Goal: Task Accomplishment & Management: Use online tool/utility

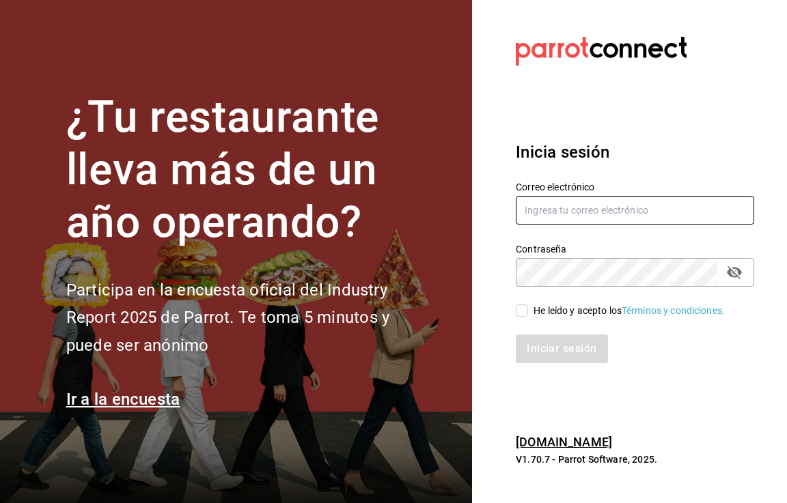
type input "[EMAIL_ADDRESS][DOMAIN_NAME]"
click at [524, 309] on input "He leído y acepto los Términos y condiciones." at bounding box center [522, 311] width 12 height 12
checkbox input "true"
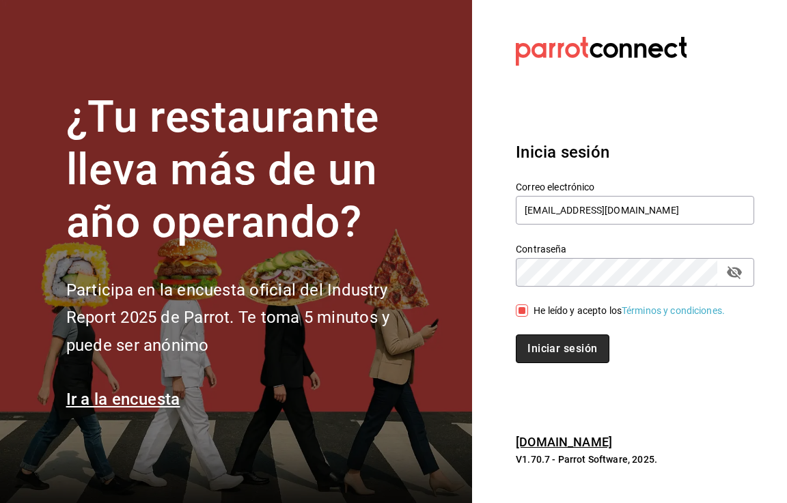
click at [533, 347] on button "Iniciar sesión" at bounding box center [562, 349] width 93 height 29
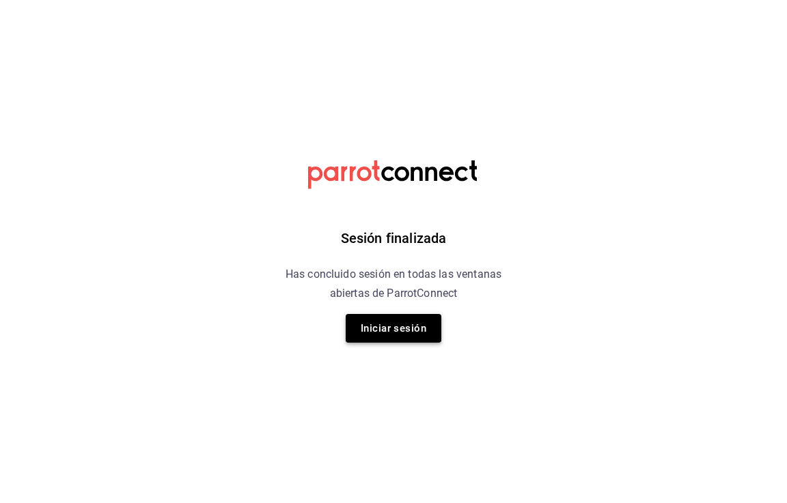
click at [378, 331] on button "Iniciar sesión" at bounding box center [394, 328] width 96 height 29
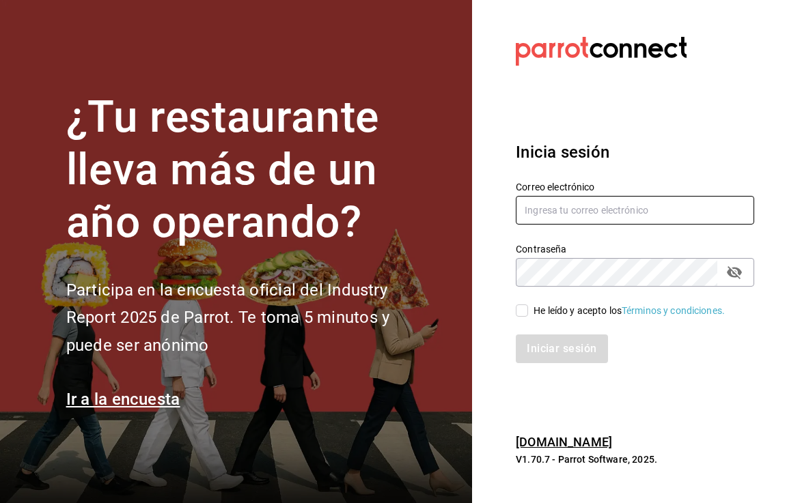
type input "[EMAIL_ADDRESS][DOMAIN_NAME]"
click at [519, 309] on input "He leído y acepto los Términos y condiciones." at bounding box center [522, 311] width 12 height 12
checkbox input "true"
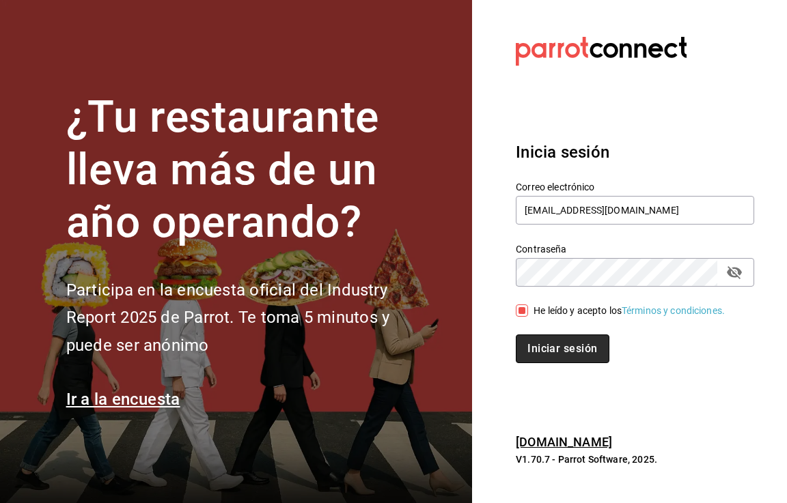
click at [529, 352] on button "Iniciar sesión" at bounding box center [562, 349] width 93 height 29
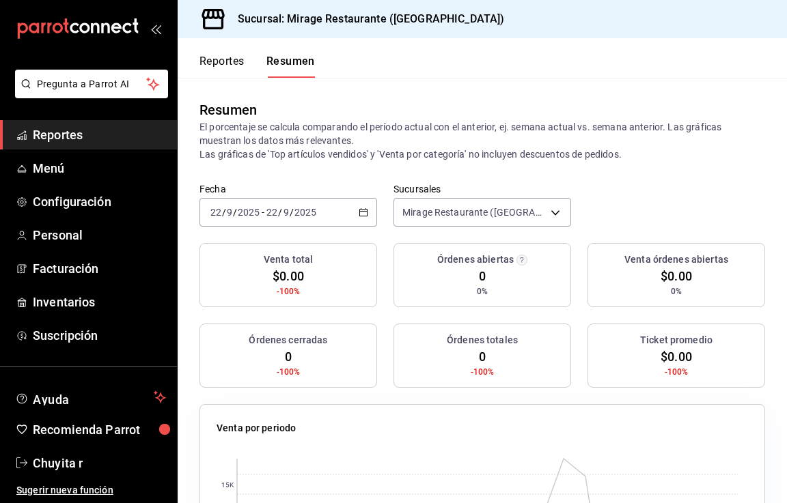
click at [223, 59] on button "Reportes" at bounding box center [221, 66] width 45 height 23
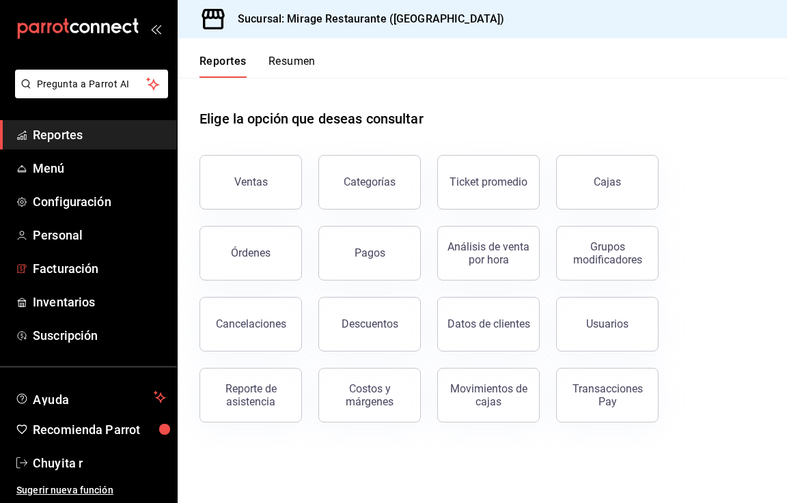
drag, startPoint x: 57, startPoint y: 270, endPoint x: 249, endPoint y: 278, distance: 192.7
click at [57, 270] on span "Facturación" at bounding box center [99, 269] width 133 height 18
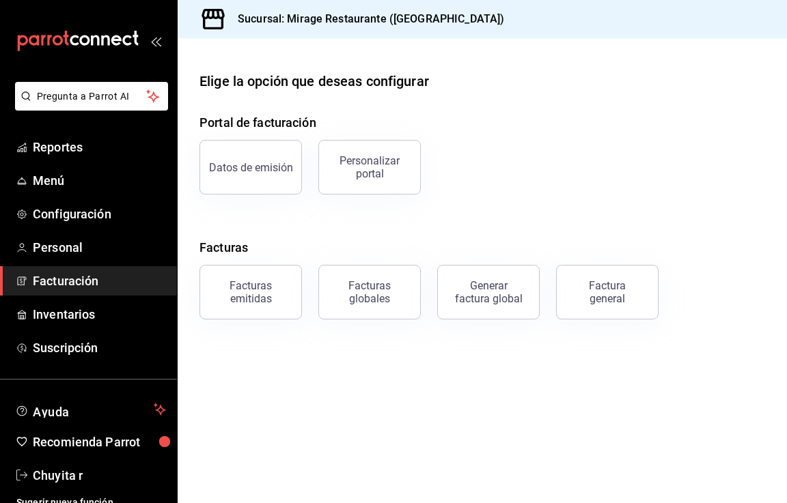
click at [251, 279] on button "Facturas emitidas" at bounding box center [250, 292] width 102 height 55
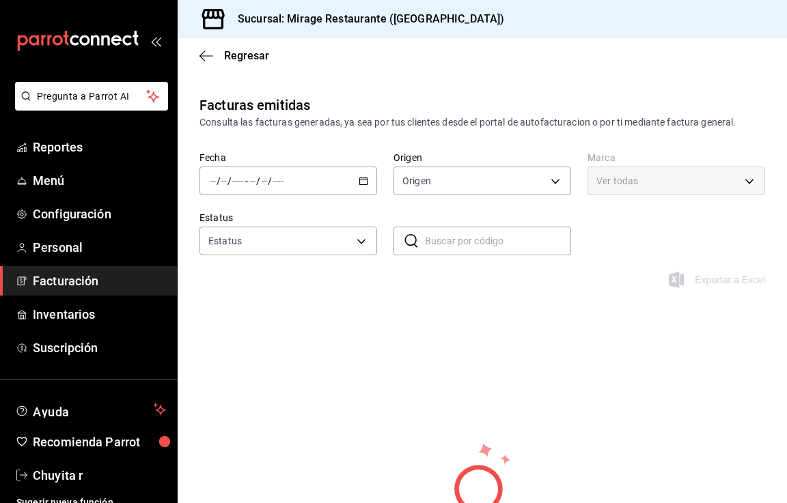
type input "ORDER_INVOICE,GENERAL_INVOICE"
type input "ACTIVE,PENDING_CANCELLATION,CANCELLED,PRE_CANCELLED"
click at [56, 278] on span "Facturación" at bounding box center [99, 281] width 133 height 18
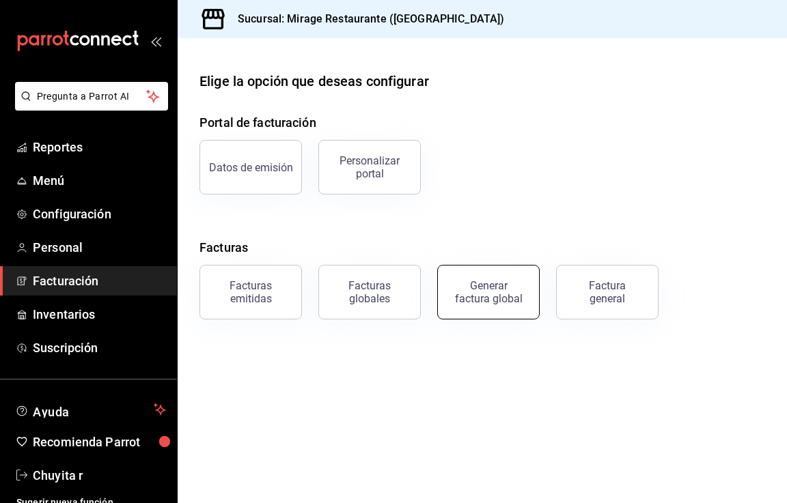
click at [468, 296] on div "Generar factura global" at bounding box center [488, 292] width 68 height 26
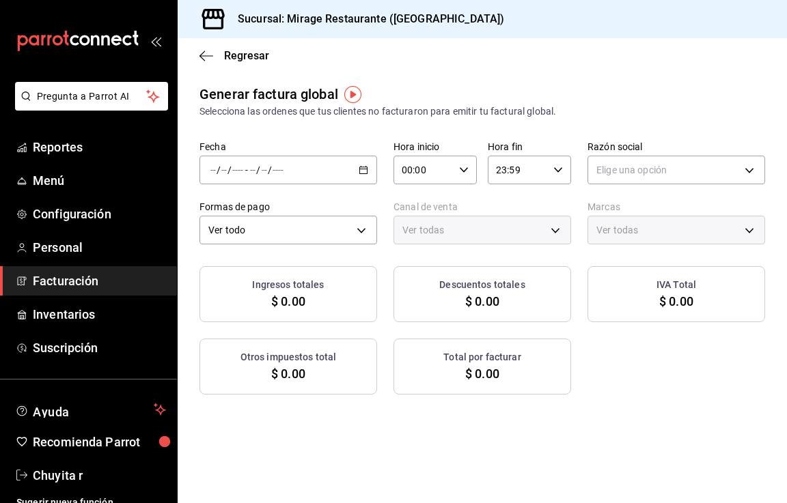
type input "PARROT,UBER_EATS,RAPPI,DIDI_FOOD,ONLINE"
click at [197, 55] on div "Regresar" at bounding box center [482, 55] width 609 height 35
click at [204, 53] on icon "button" at bounding box center [206, 56] width 14 height 12
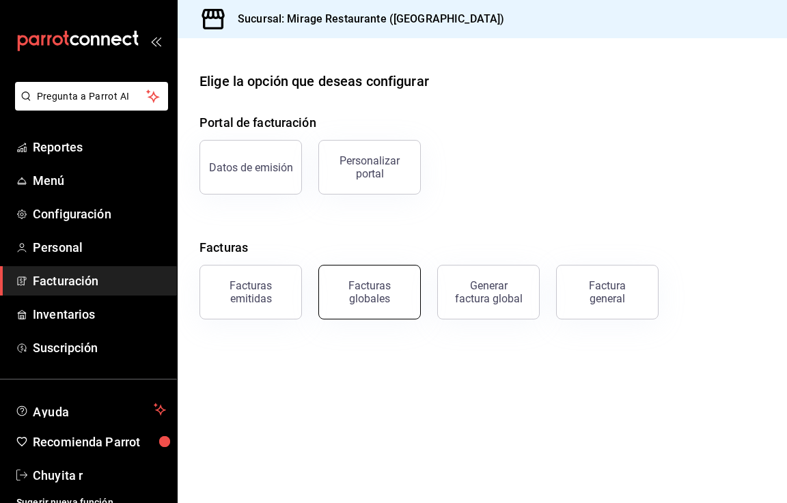
click at [338, 291] on div "Facturas globales" at bounding box center [369, 292] width 85 height 26
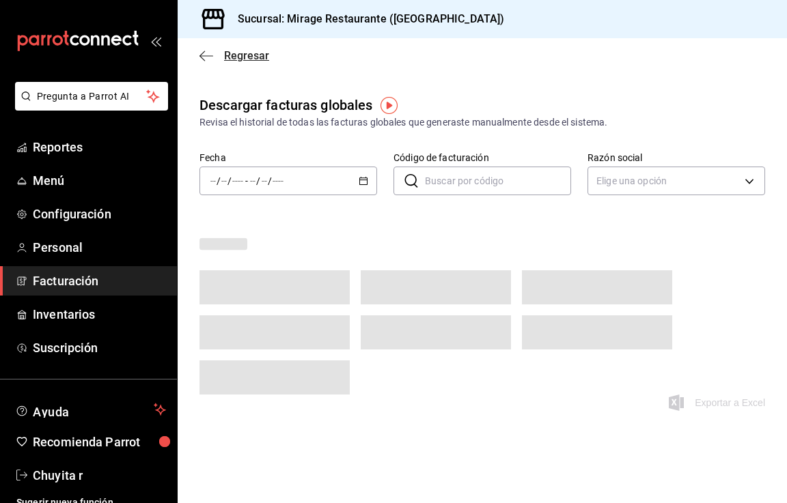
click at [209, 54] on icon "button" at bounding box center [206, 56] width 14 height 12
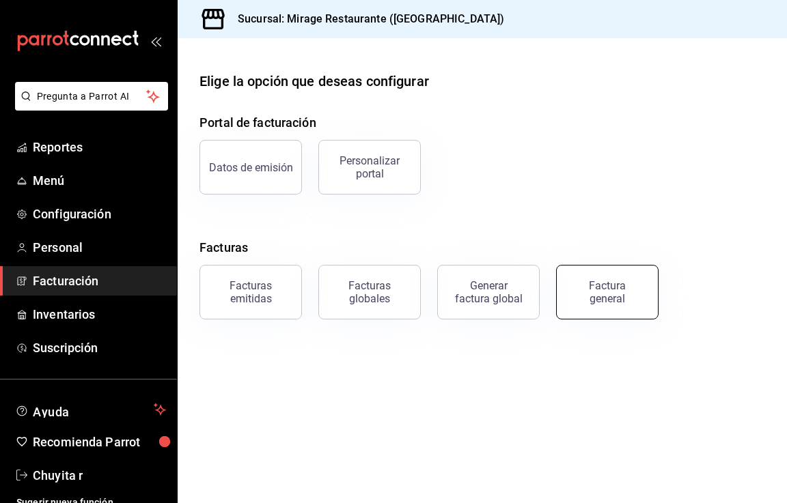
click at [588, 298] on div "Factura general" at bounding box center [607, 292] width 68 height 26
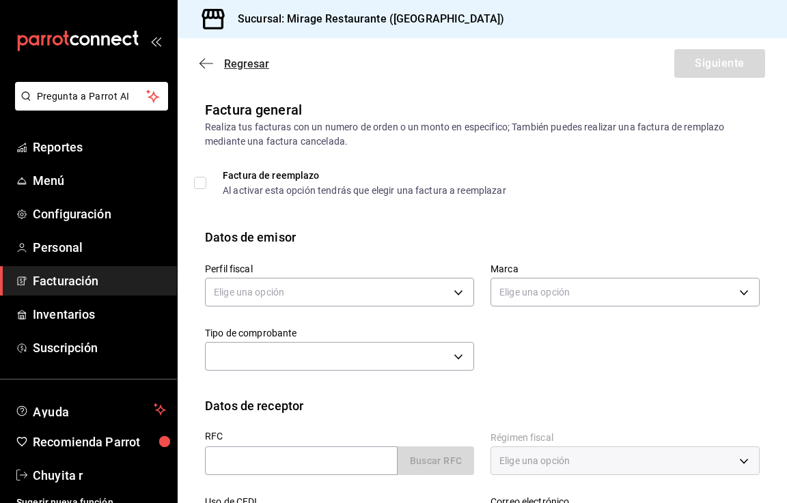
click at [208, 62] on icon "button" at bounding box center [206, 63] width 14 height 12
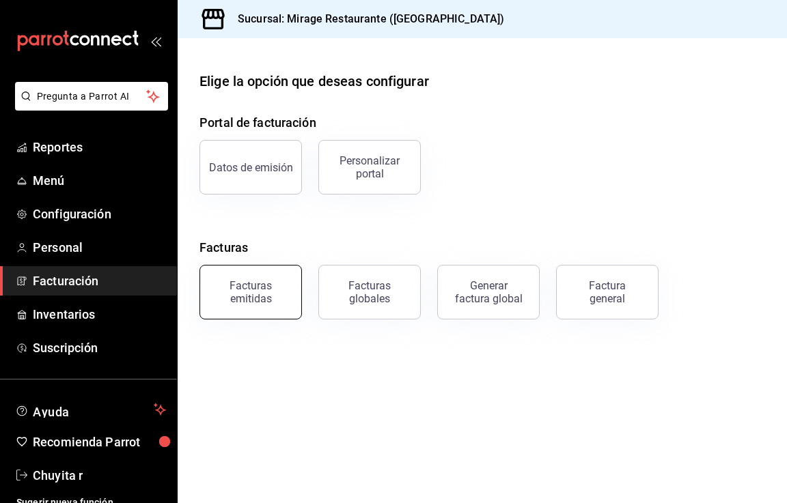
click at [271, 281] on div "Facturas emitidas" at bounding box center [250, 292] width 85 height 26
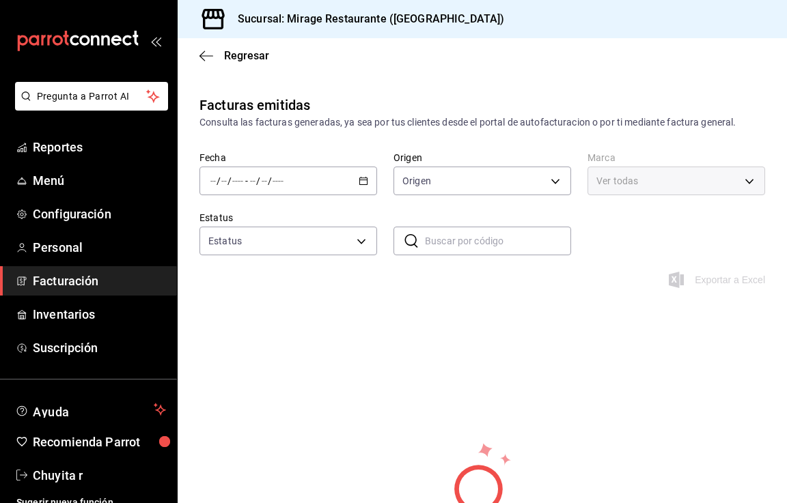
type input "ORDER_INVOICE,GENERAL_INVOICE"
type input "ACTIVE,PENDING_CANCELLATION,CANCELLED,PRE_CANCELLED"
click at [360, 178] on icon "button" at bounding box center [364, 181] width 10 height 10
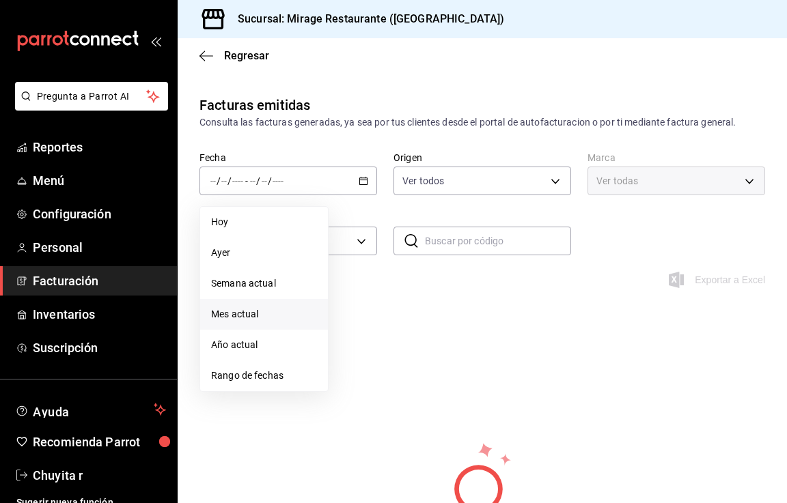
drag, startPoint x: 240, startPoint y: 317, endPoint x: 216, endPoint y: 309, distance: 25.7
click at [240, 318] on span "Mes actual" at bounding box center [264, 314] width 106 height 14
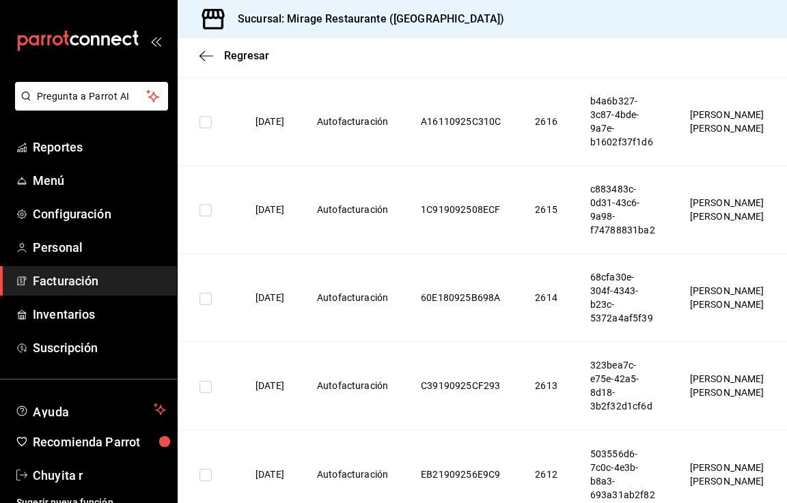
scroll to position [888, 0]
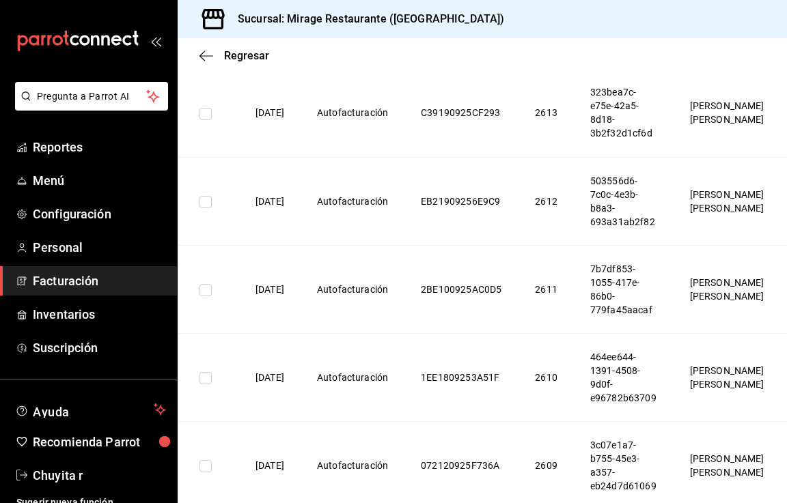
click at [61, 281] on span "Facturación" at bounding box center [99, 281] width 133 height 18
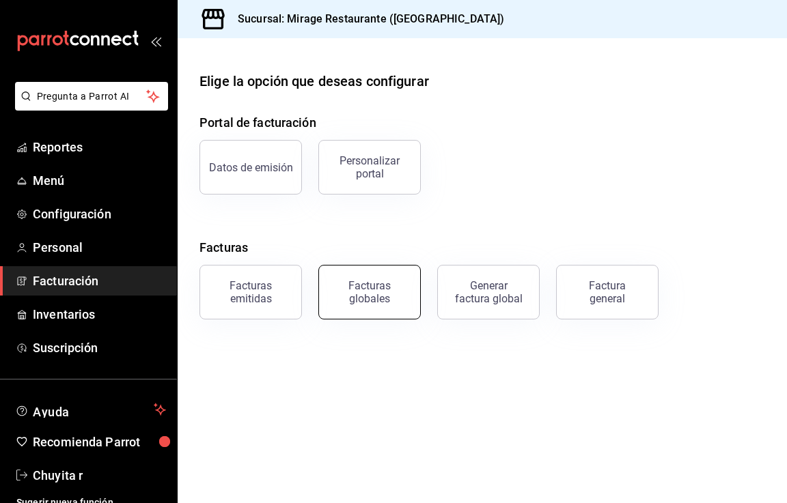
click at [360, 299] on div "Facturas globales" at bounding box center [369, 292] width 85 height 26
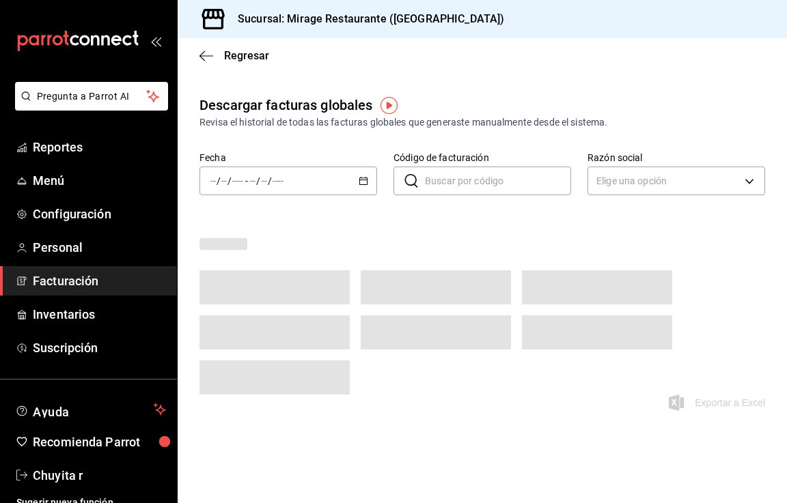
click at [363, 186] on div "/ / - / /" at bounding box center [288, 181] width 178 height 29
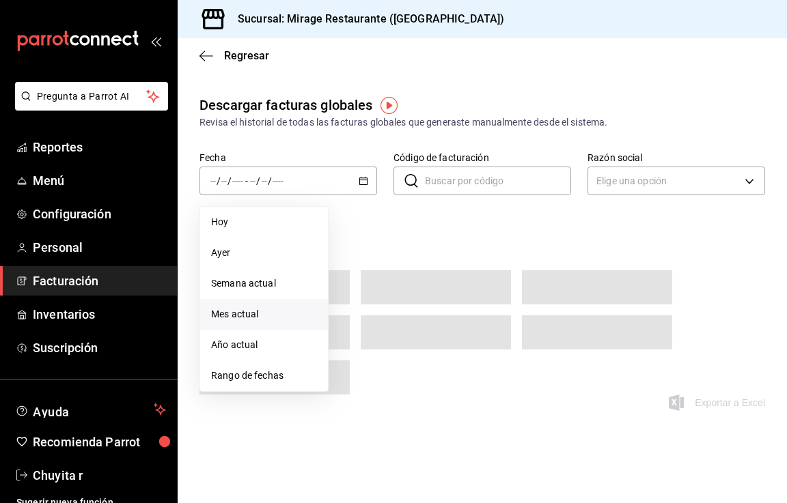
click at [247, 309] on span "Mes actual" at bounding box center [264, 314] width 106 height 14
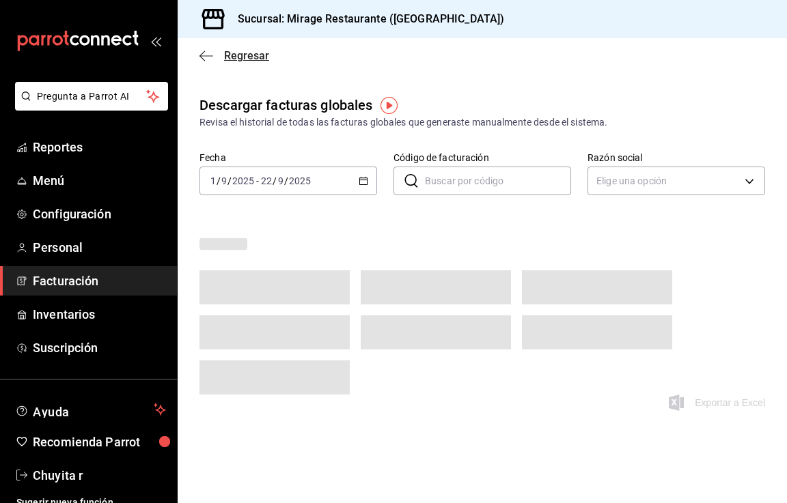
click at [210, 57] on icon "button" at bounding box center [206, 56] width 14 height 12
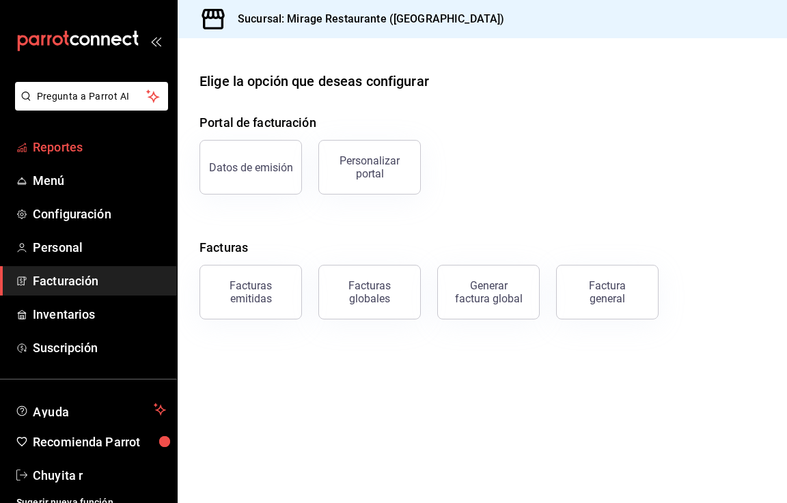
click at [87, 148] on span "Reportes" at bounding box center [99, 147] width 133 height 18
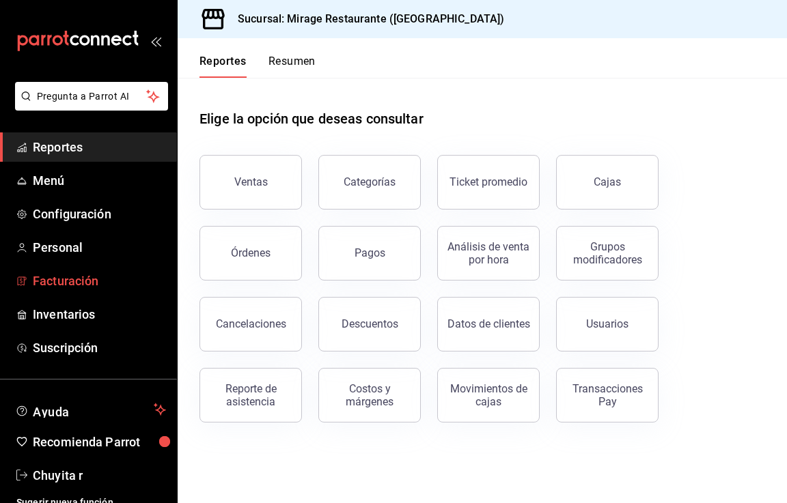
click at [59, 283] on span "Facturación" at bounding box center [99, 281] width 133 height 18
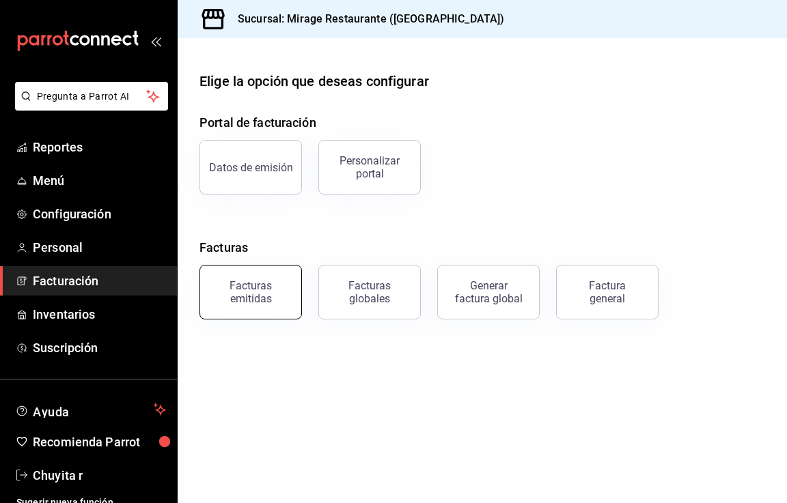
click at [259, 290] on div "Facturas emitidas" at bounding box center [250, 292] width 85 height 26
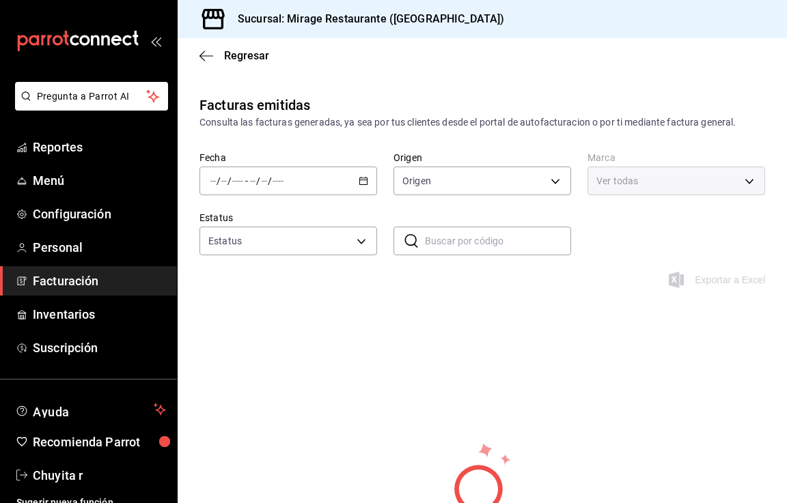
type input "ORDER_INVOICE,GENERAL_INVOICE"
type input "ACTIVE,PENDING_CANCELLATION,CANCELLED,PRE_CANCELLED"
type input "fd44f9d9-2552-44ba-a783-b01c8222cad6"
click at [363, 182] on \(Stroke\) "button" at bounding box center [363, 182] width 8 height 8
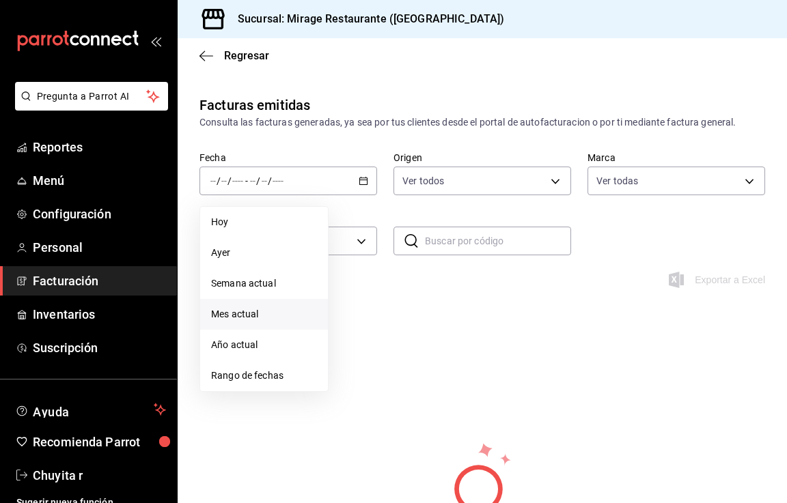
click at [244, 311] on span "Mes actual" at bounding box center [264, 314] width 106 height 14
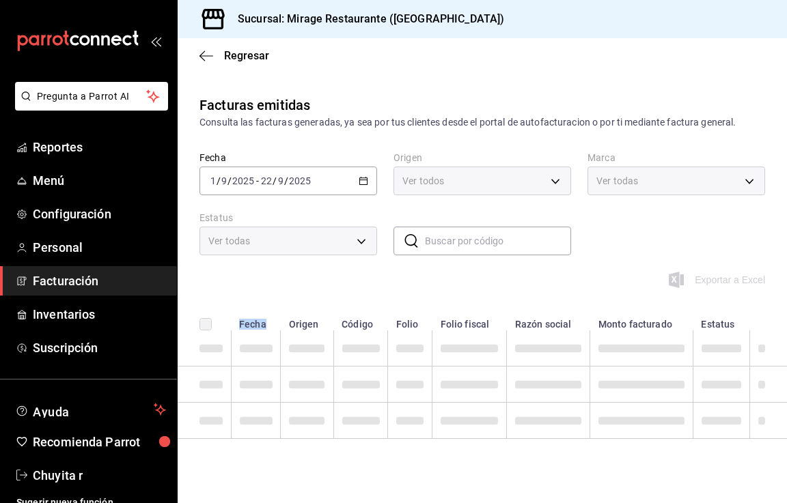
scroll to position [12, 0]
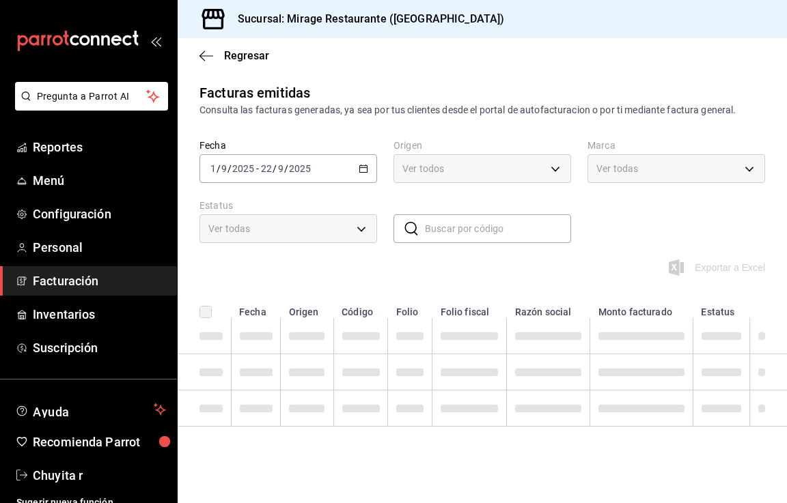
click at [314, 267] on div "Exportar a Excel" at bounding box center [481, 268] width 565 height 16
click at [46, 279] on span "Facturación" at bounding box center [99, 281] width 133 height 18
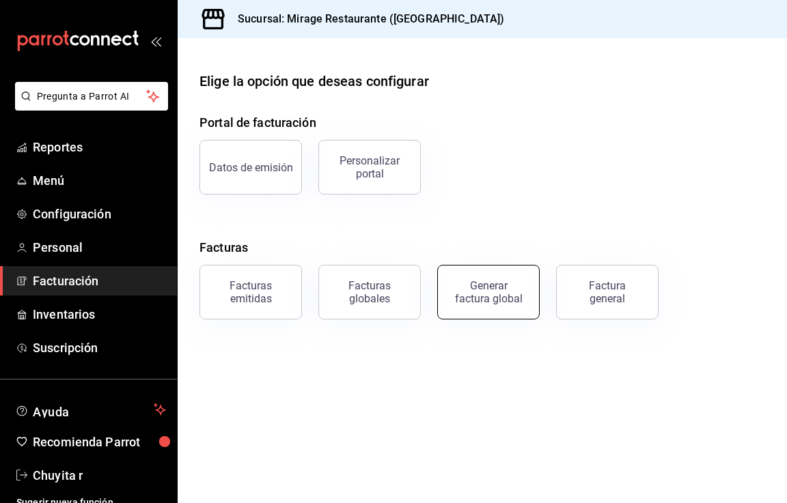
click at [485, 299] on div "Generar factura global" at bounding box center [488, 292] width 68 height 26
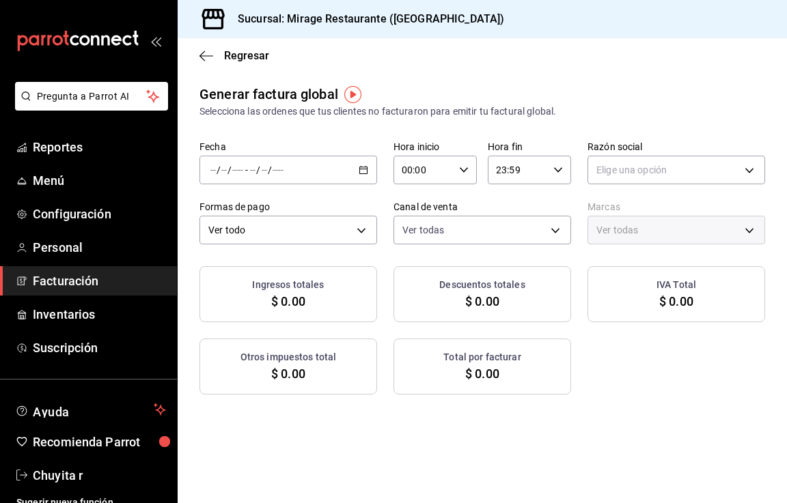
click at [359, 176] on div "/ / - / /" at bounding box center [288, 170] width 178 height 29
click at [265, 216] on span "Rango de fechas" at bounding box center [264, 211] width 106 height 14
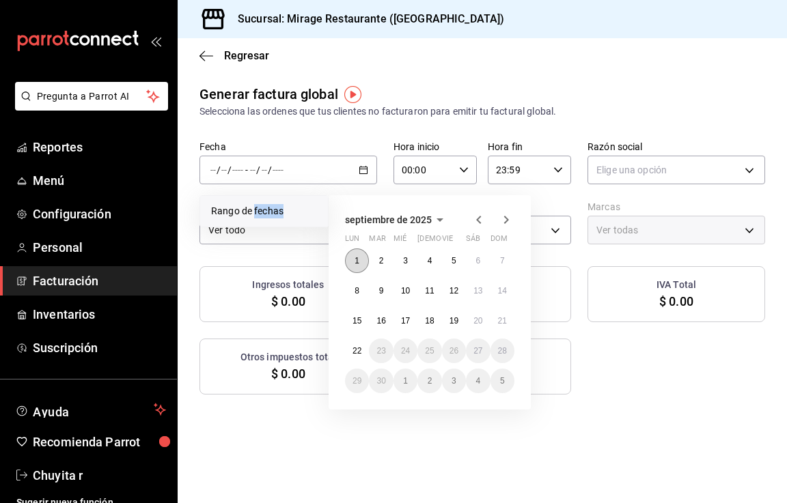
click at [349, 258] on button "1" at bounding box center [357, 261] width 24 height 25
click at [357, 348] on abbr "22" at bounding box center [356, 351] width 9 height 10
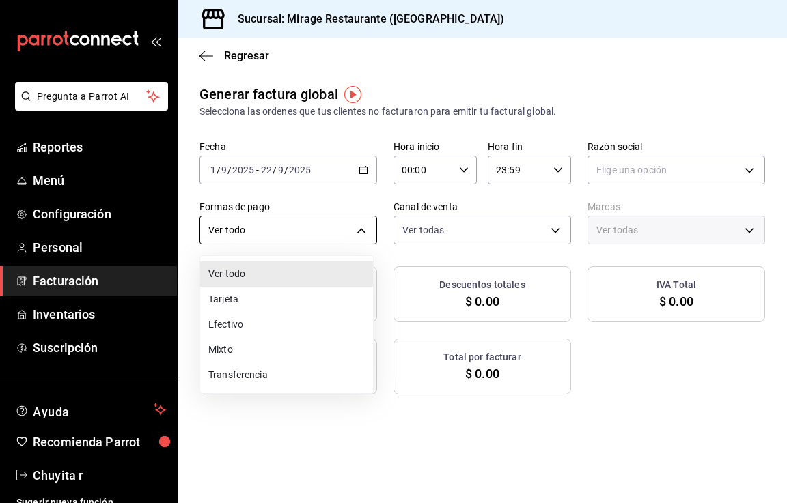
click at [340, 219] on body "Pregunta a Parrot AI Reportes Menú Configuración Personal Facturación Inventari…" at bounding box center [393, 251] width 787 height 503
click at [238, 270] on li "Ver todo" at bounding box center [286, 274] width 173 height 25
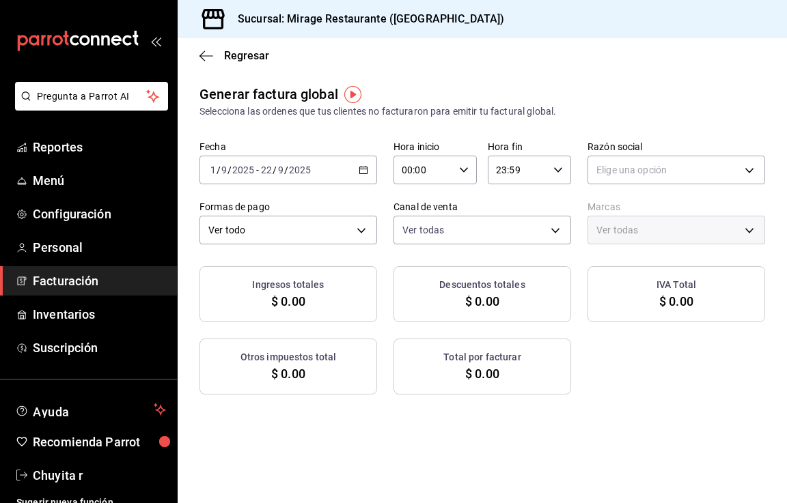
click at [205, 63] on div "Regresar" at bounding box center [482, 55] width 609 height 35
click at [206, 58] on icon "button" at bounding box center [206, 56] width 14 height 12
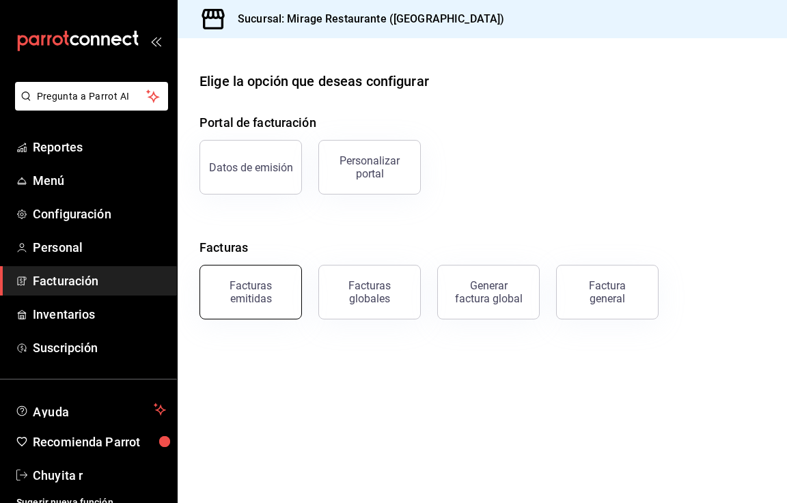
click at [262, 302] on div "Facturas emitidas" at bounding box center [250, 292] width 85 height 26
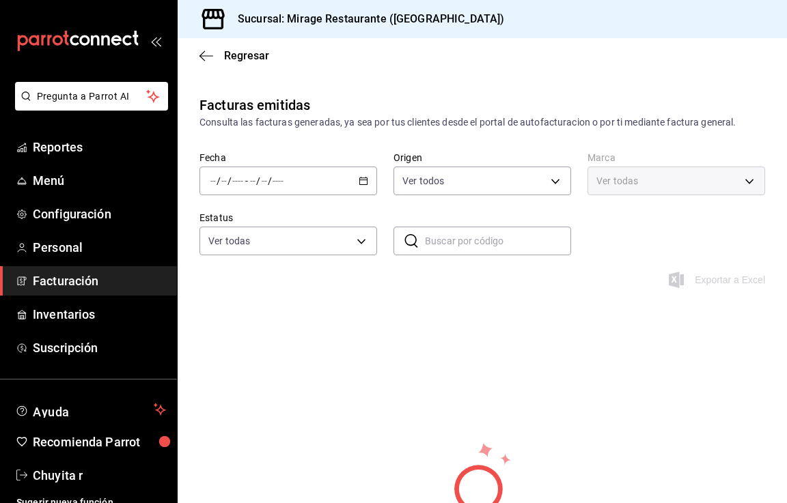
click at [359, 184] on icon "button" at bounding box center [364, 181] width 10 height 10
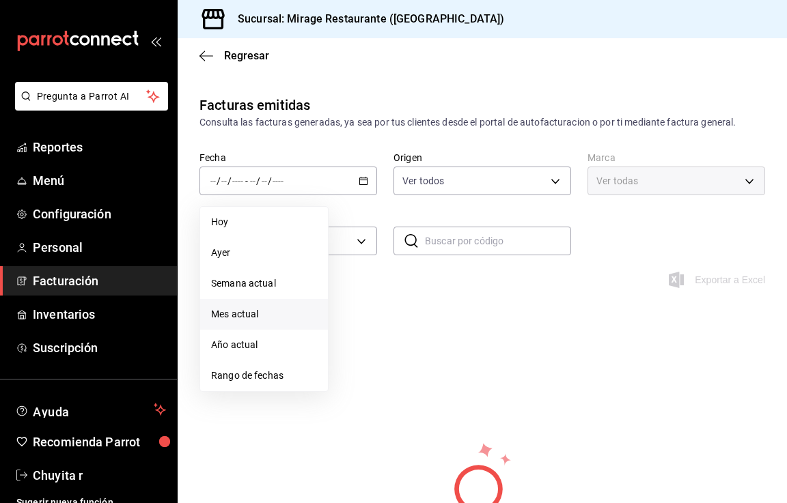
click at [228, 317] on span "Mes actual" at bounding box center [264, 314] width 106 height 14
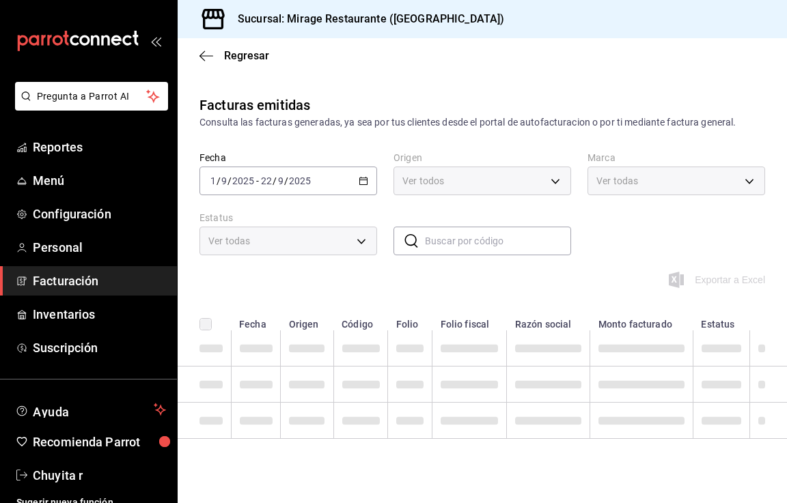
scroll to position [12, 0]
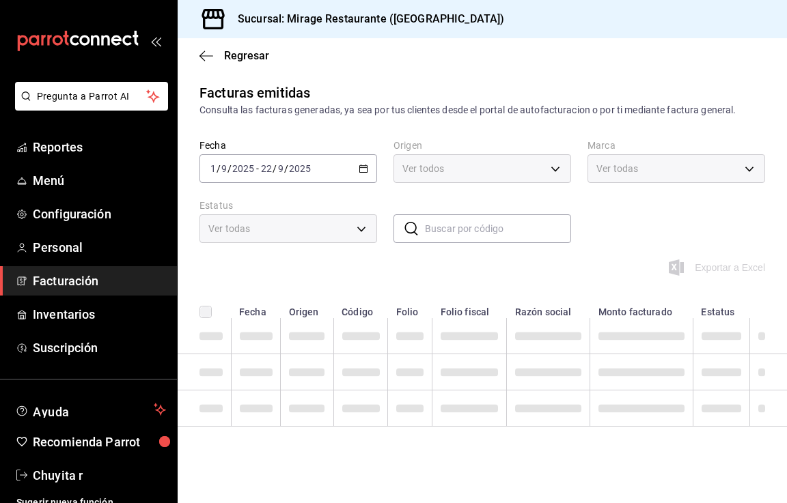
type input "fd44f9d9-2552-44ba-a783-b01c8222cad6"
